Goal: Information Seeking & Learning: Stay updated

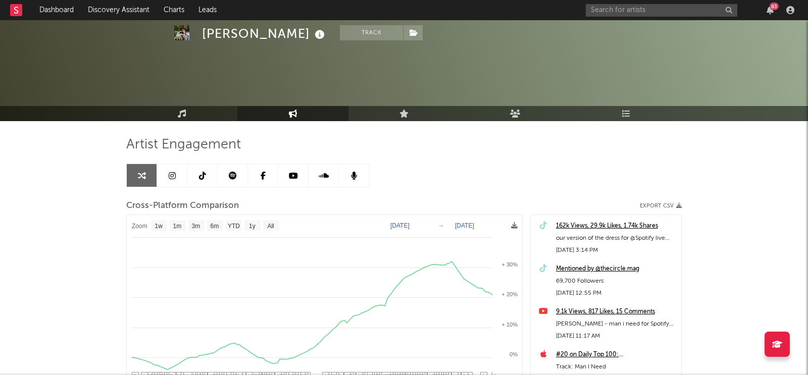
select select "1w"
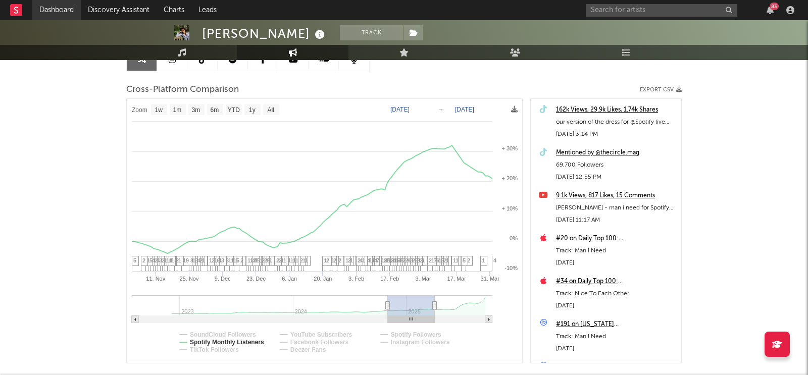
click at [61, 7] on link "Dashboard" at bounding box center [56, 10] width 48 height 20
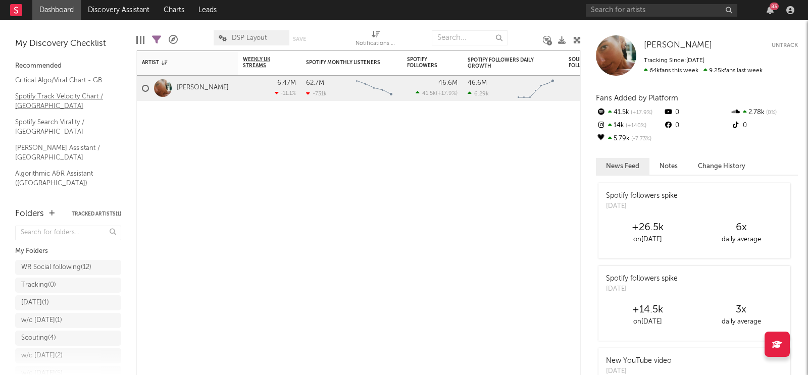
scroll to position [53, 0]
click at [50, 208] on link "Shazam Top 200 / GB" at bounding box center [63, 213] width 96 height 11
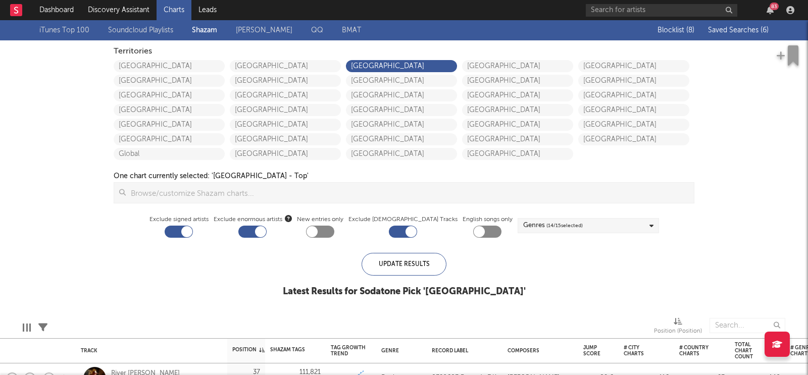
click at [720, 33] on span "Saved Searches ( 6 )" at bounding box center [738, 30] width 61 height 7
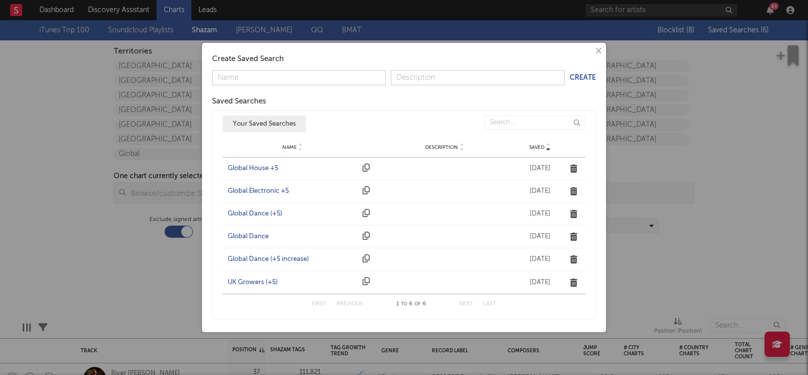
click at [243, 278] on div "UK Growers (+5)" at bounding box center [293, 283] width 130 height 10
